Goal: Information Seeking & Learning: Learn about a topic

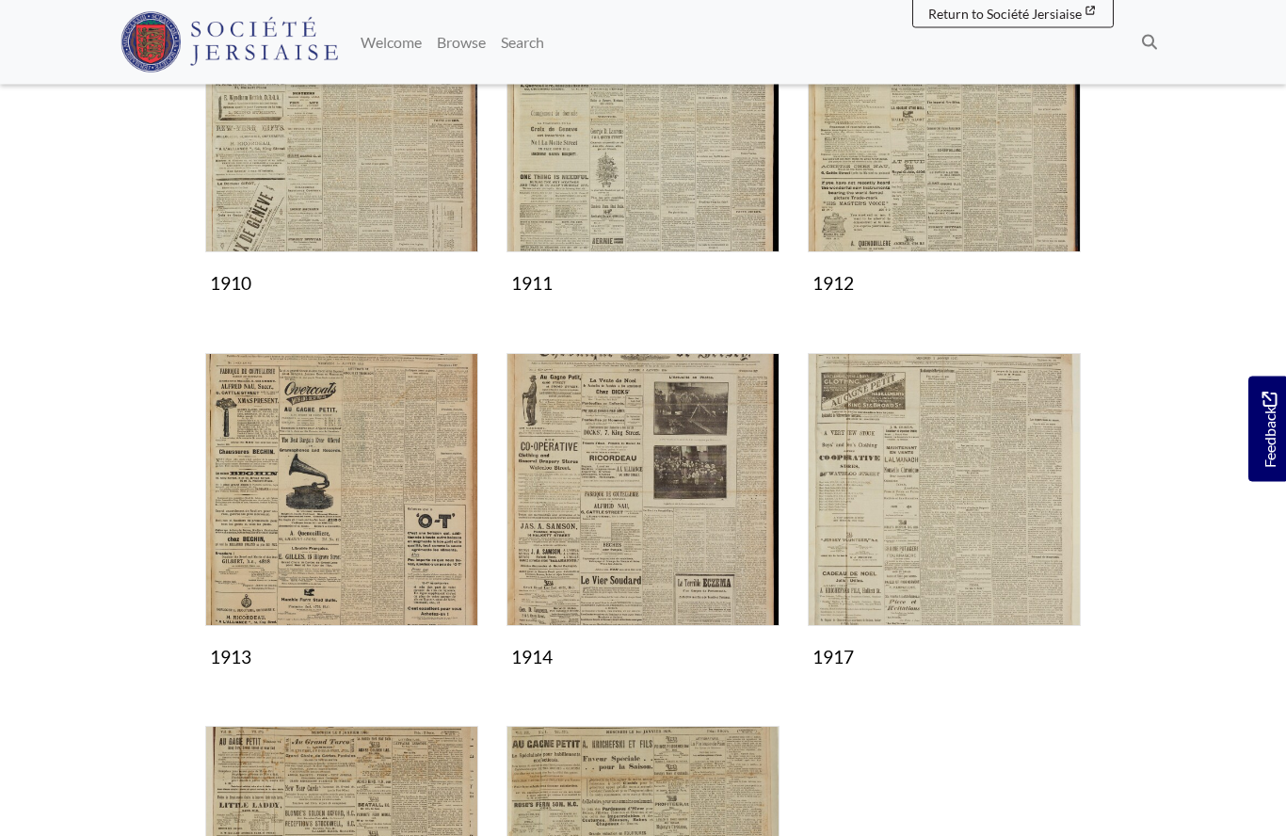
scroll to position [421, 0]
click at [677, 536] on img "Subcollection" at bounding box center [642, 489] width 273 height 273
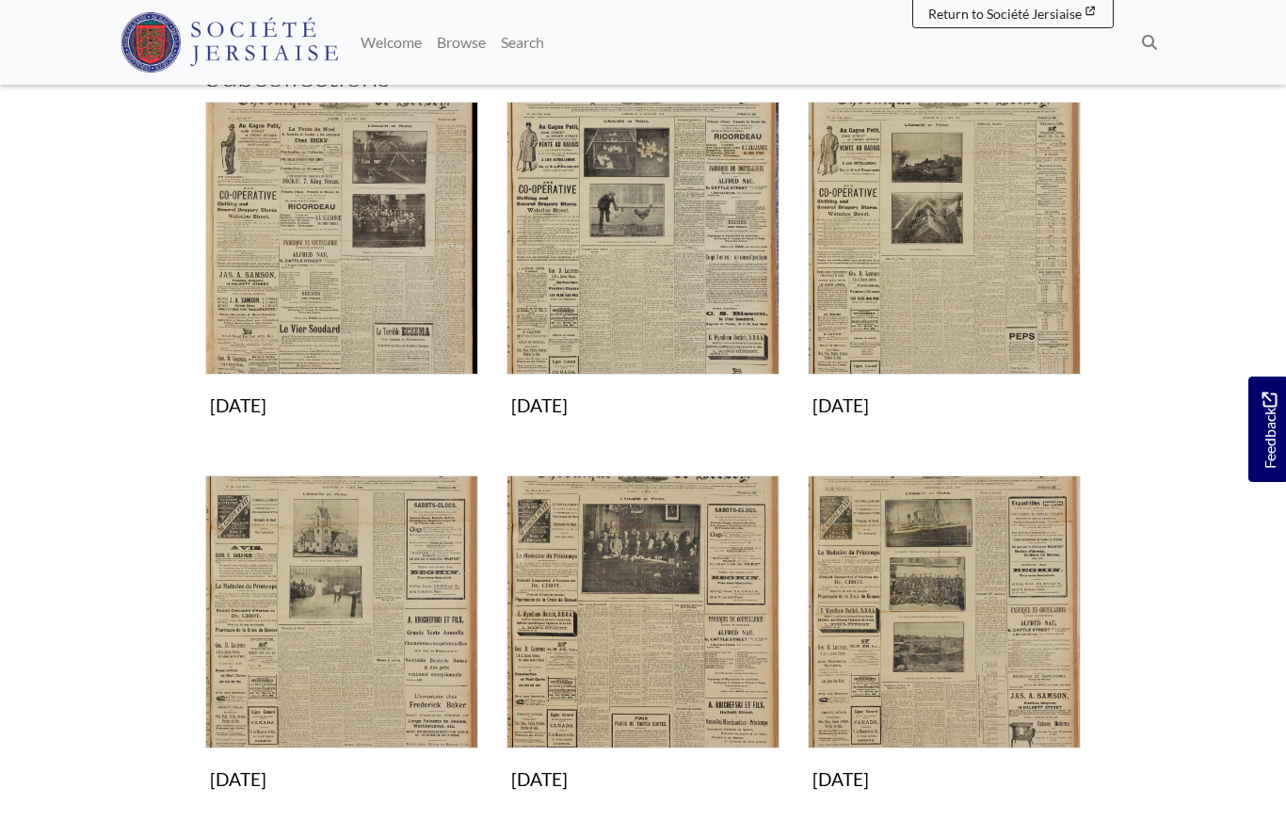
scroll to position [327, 0]
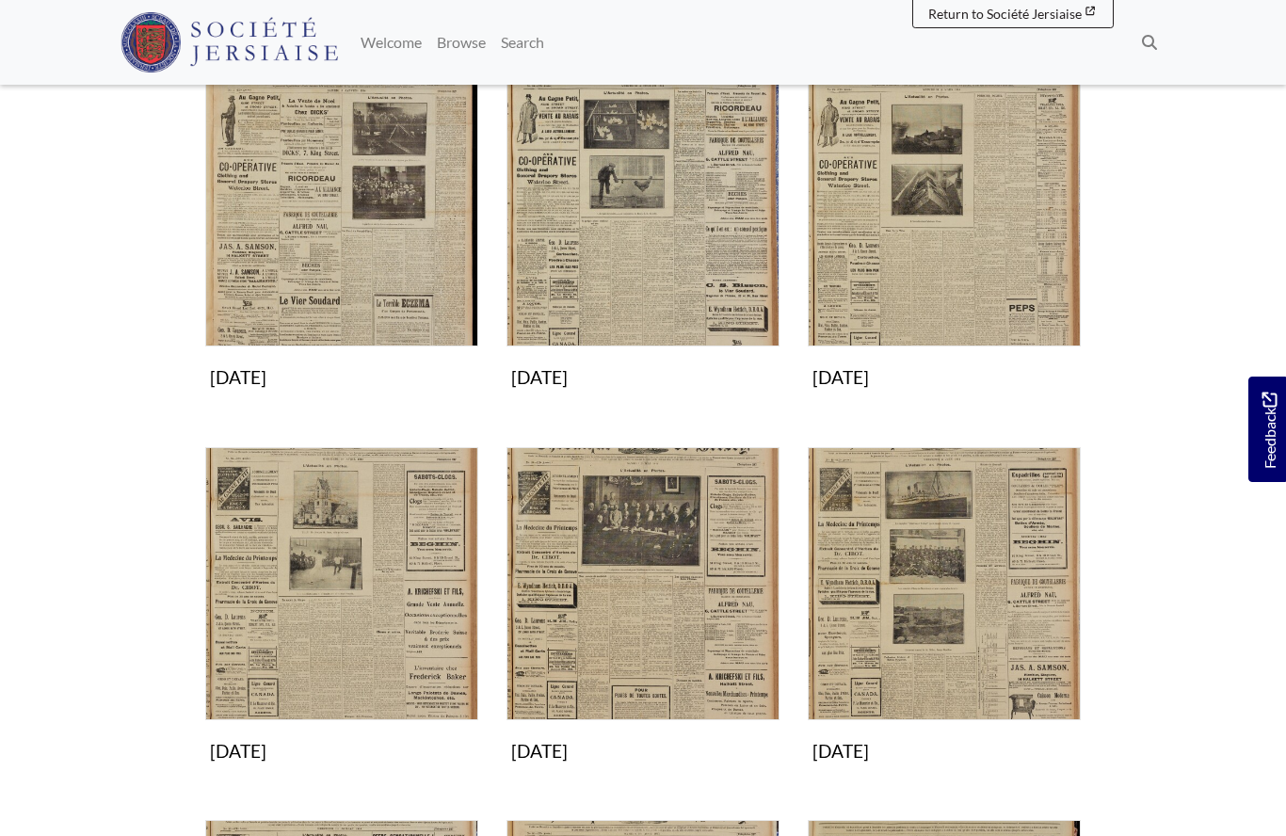
click at [968, 255] on img "Subcollection" at bounding box center [944, 209] width 273 height 273
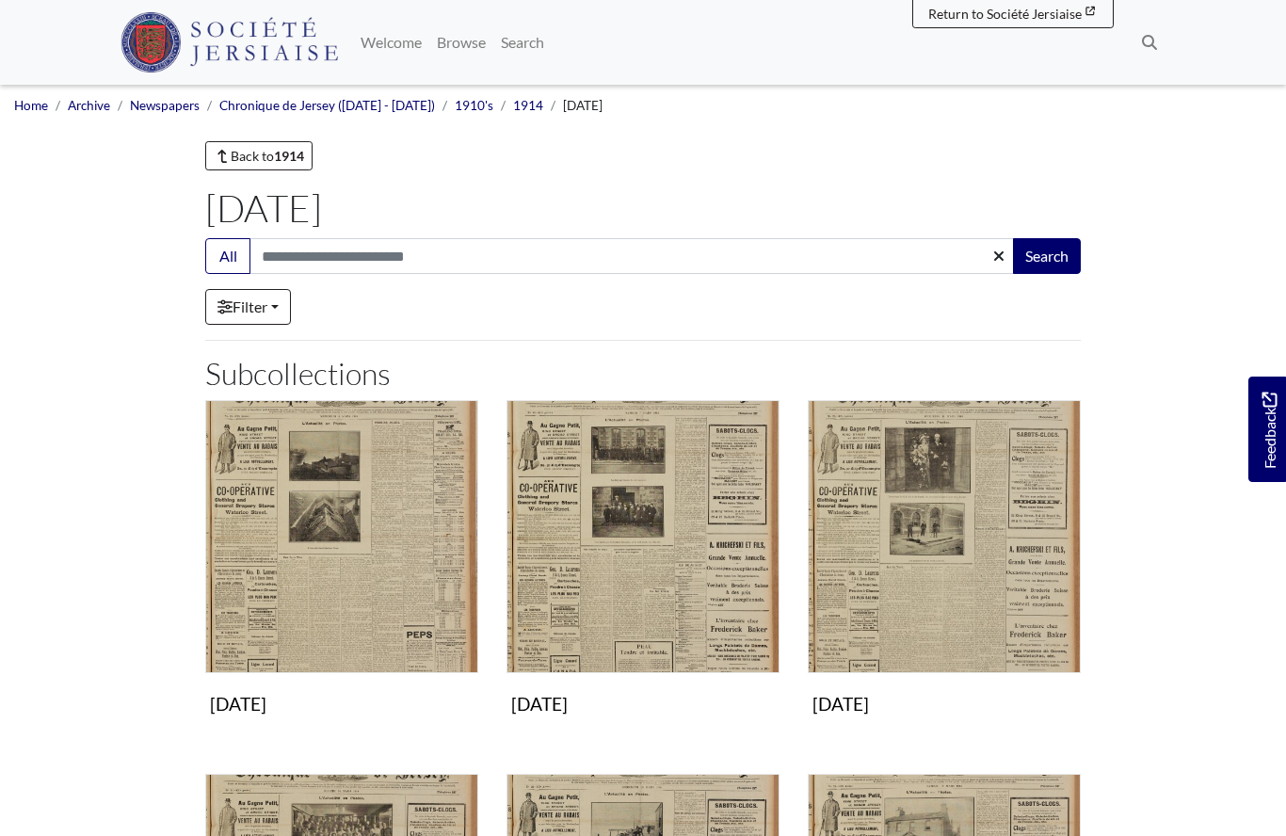
click at [382, 566] on img "Subcollection" at bounding box center [341, 536] width 273 height 273
click at [697, 554] on img "Subcollection" at bounding box center [642, 536] width 273 height 273
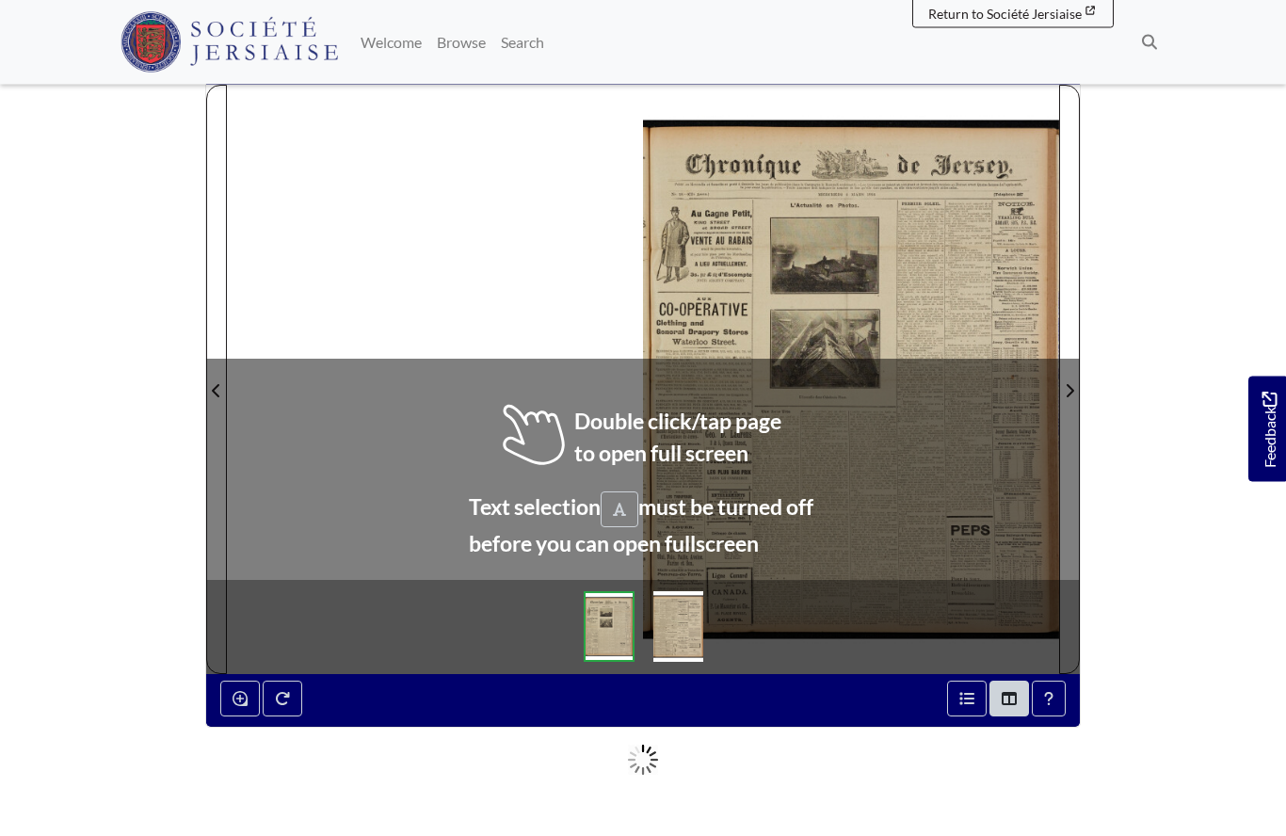
scroll to position [203, 0]
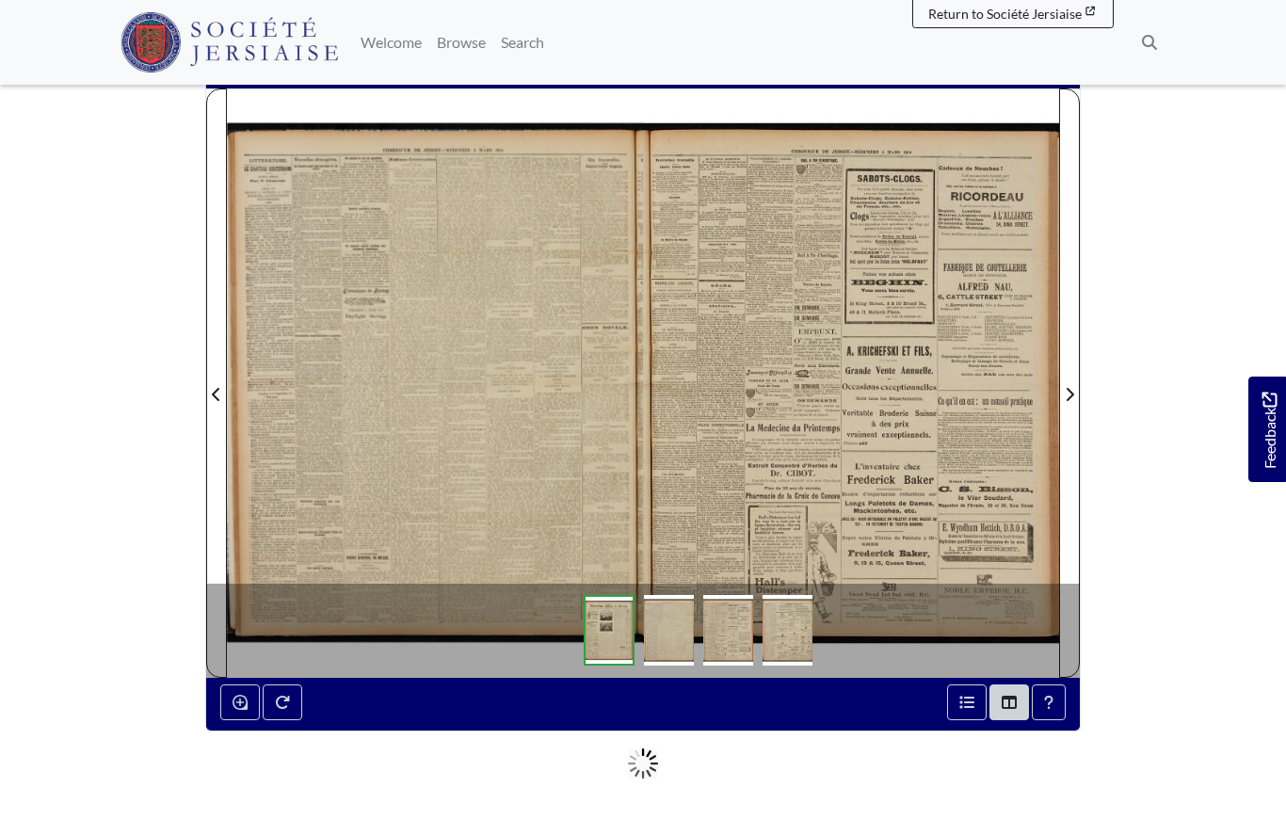
scroll to position [285, 0]
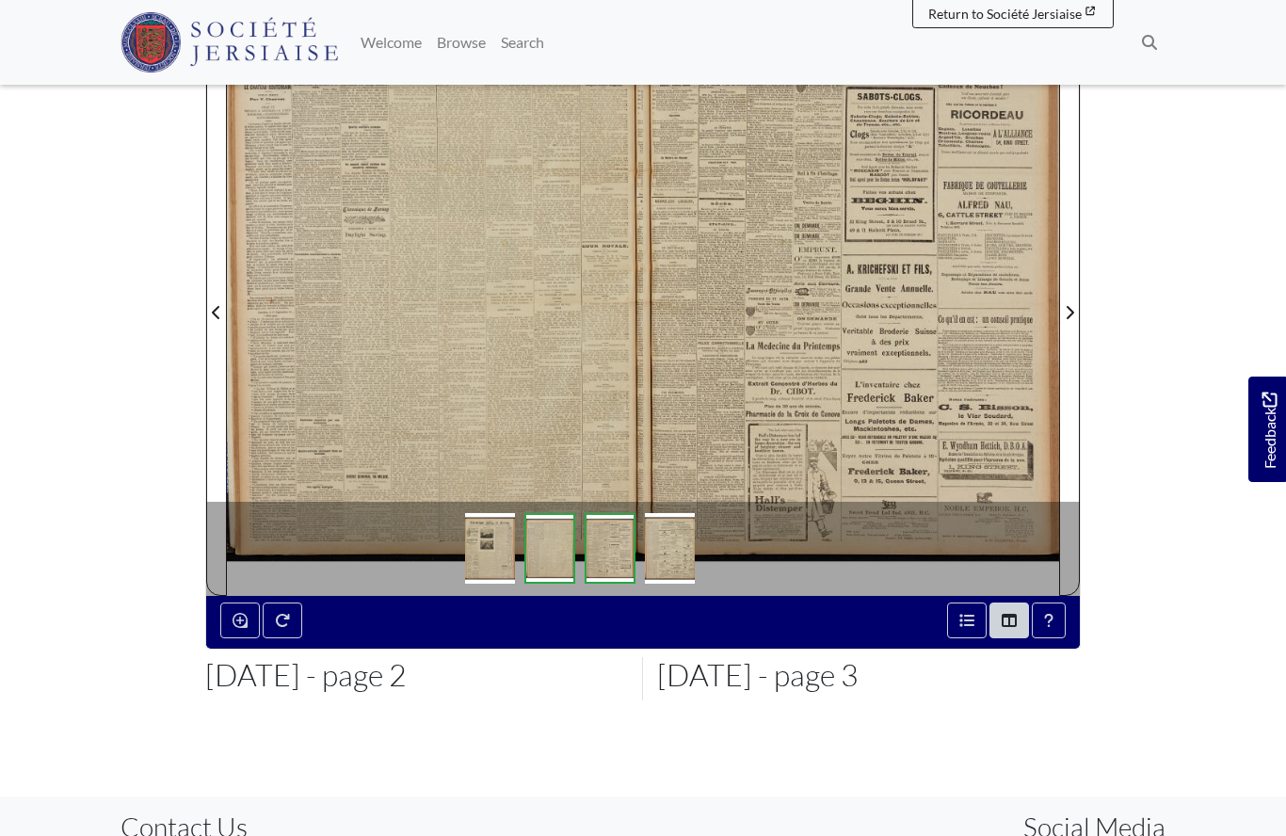
click at [544, 325] on div at bounding box center [435, 301] width 416 height 588
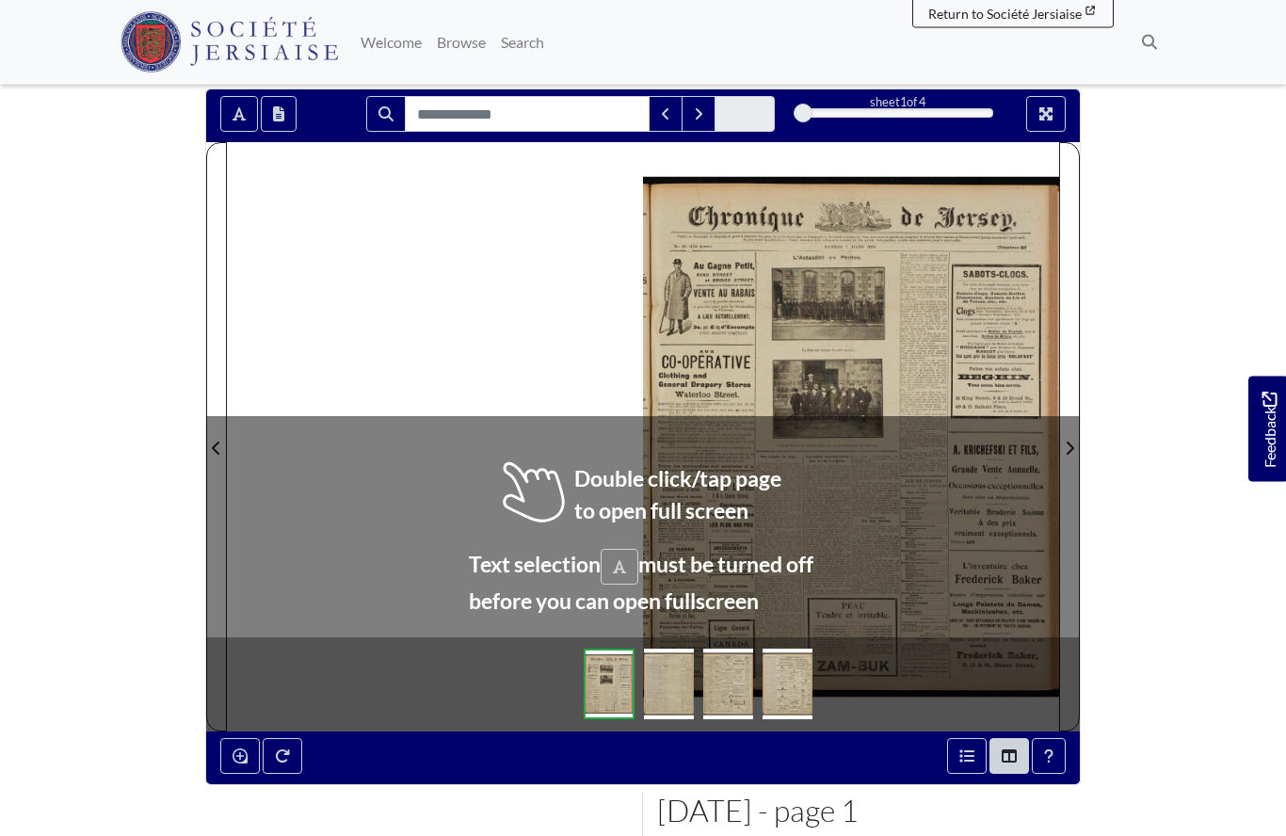
scroll to position [149, 0]
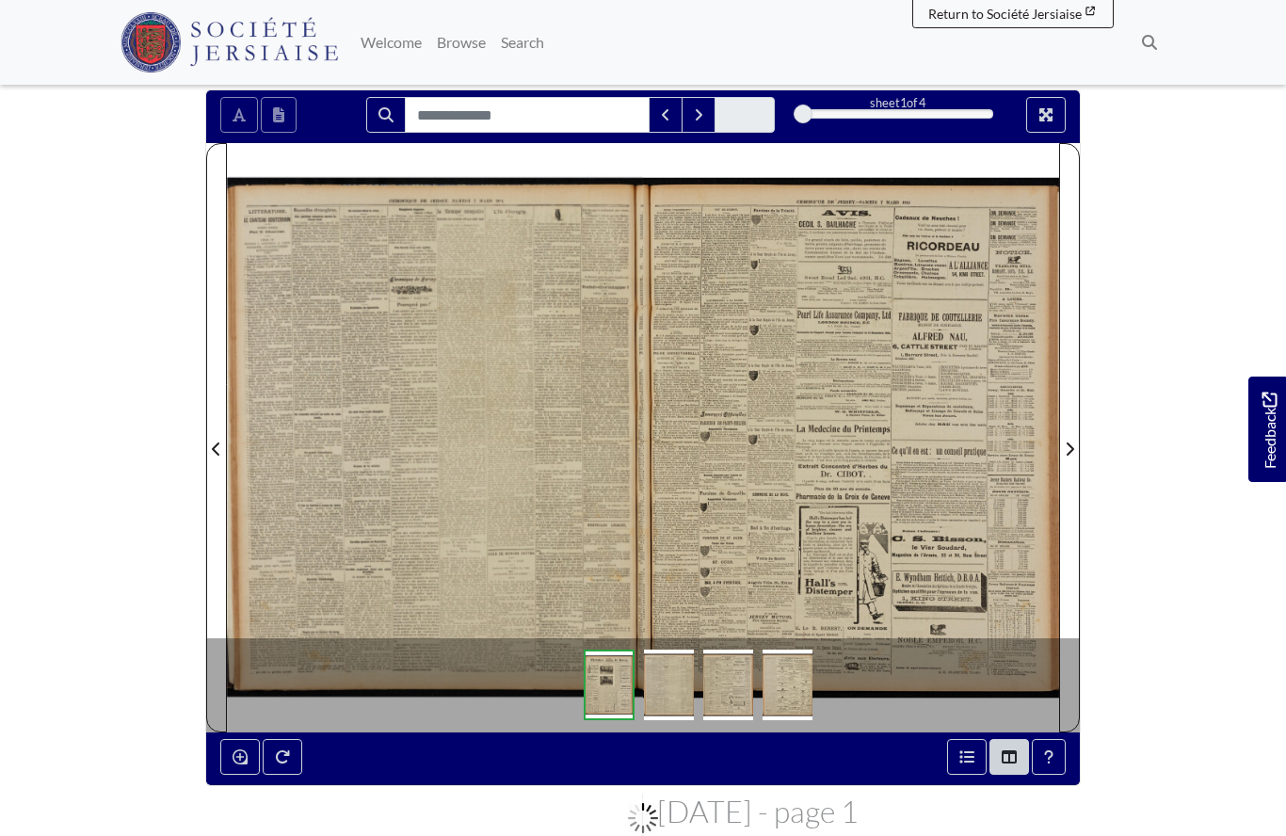
scroll to position [231, 0]
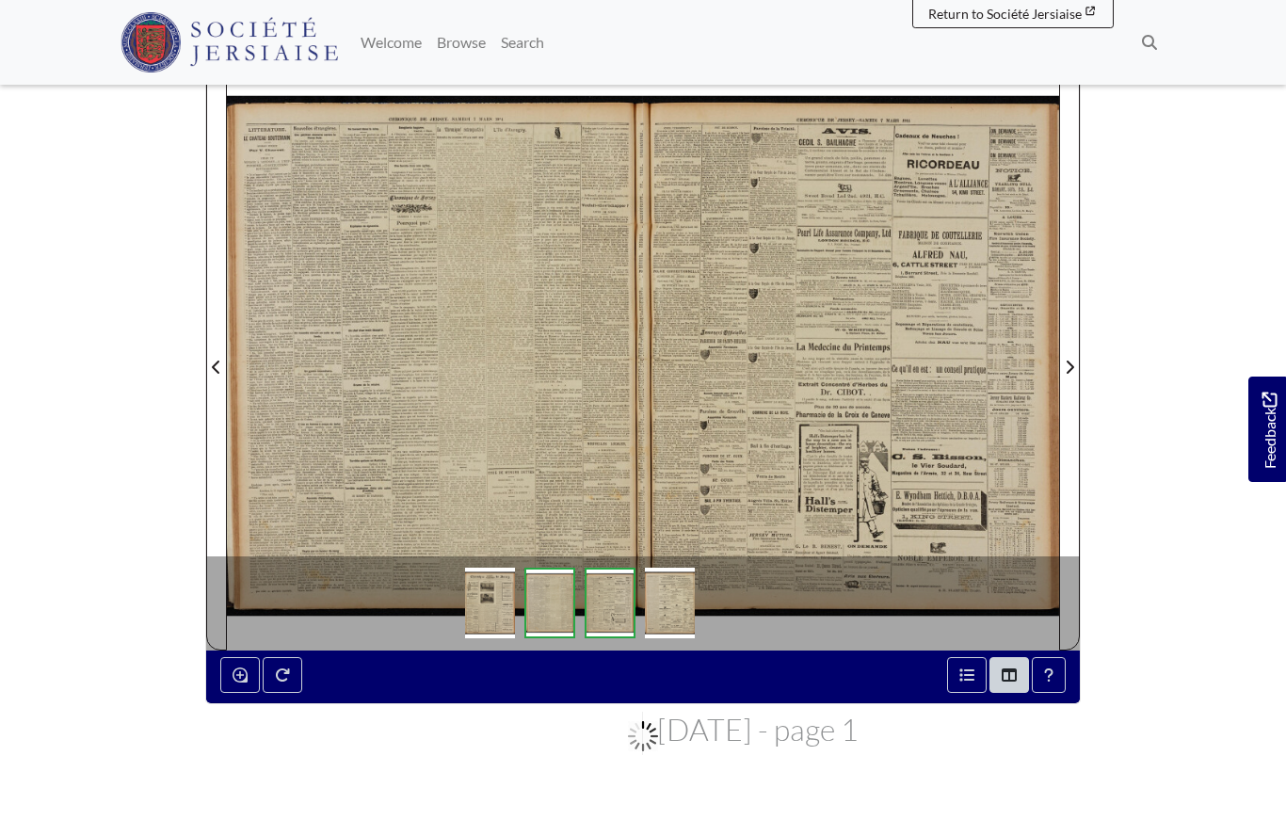
click at [523, 448] on div at bounding box center [435, 355] width 416 height 588
